Goal: Browse casually: Explore the website without a specific task or goal

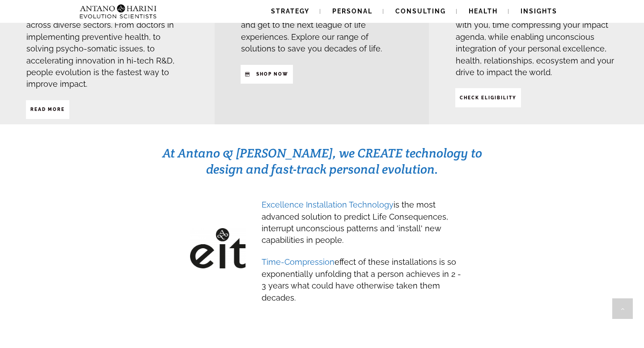
scroll to position [353, 0]
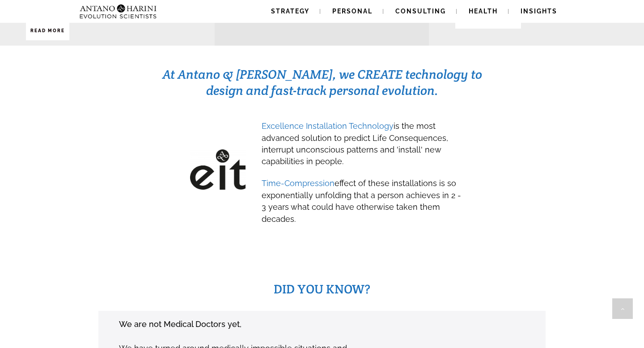
scroll to position [432, 0]
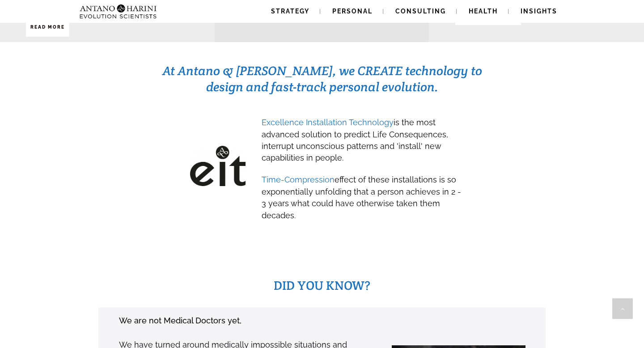
scroll to position [436, 0]
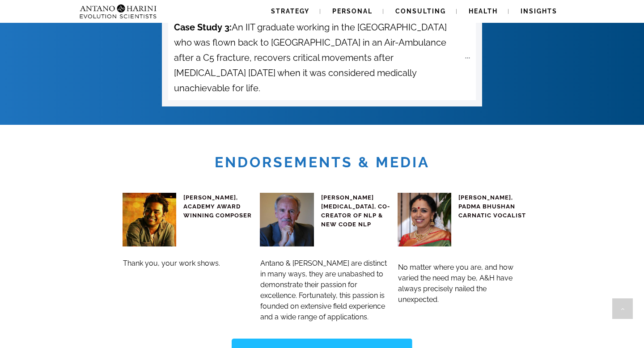
scroll to position [3426, 0]
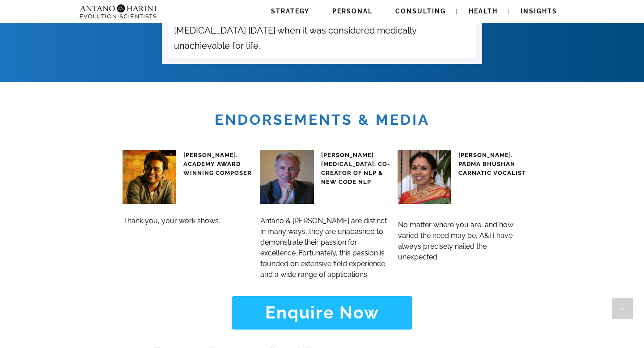
click at [157, 217] on span "Thank you, your work shows." at bounding box center [171, 221] width 97 height 9
click at [197, 217] on span "Thank you, your work shows." at bounding box center [171, 221] width 97 height 9
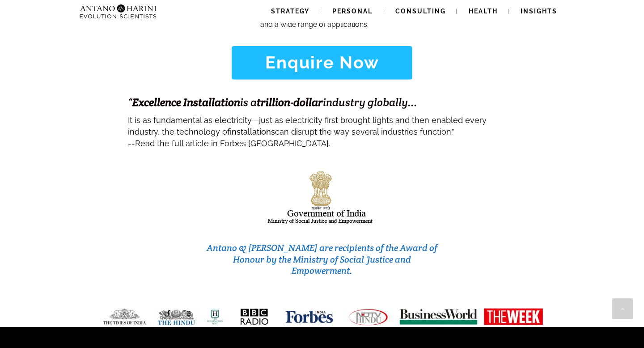
scroll to position [3675, 0]
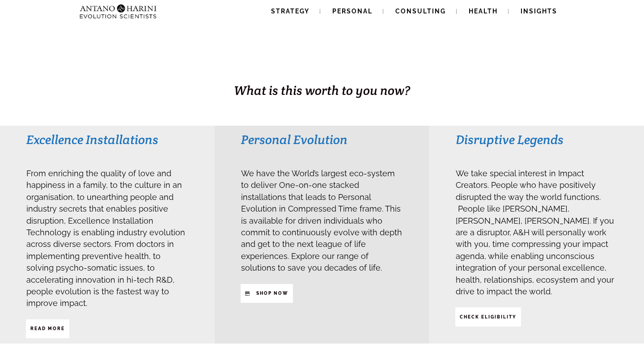
scroll to position [152, 0]
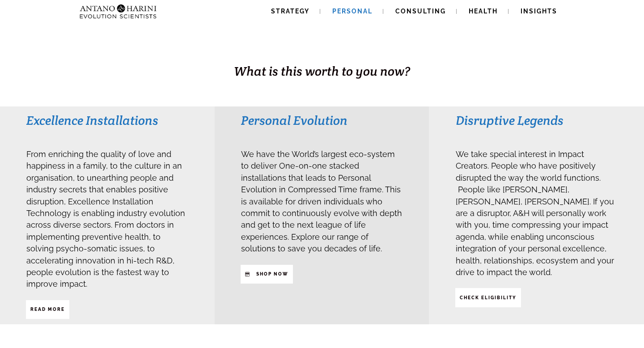
drag, startPoint x: 330, startPoint y: 102, endPoint x: 363, endPoint y: 0, distance: 107.4
click at [335, 85] on div "BUSINESS. HEALTH. Family. Legacy What is this worth to you now?" at bounding box center [322, 14] width 644 height 186
